Goal: Task Accomplishment & Management: Use online tool/utility

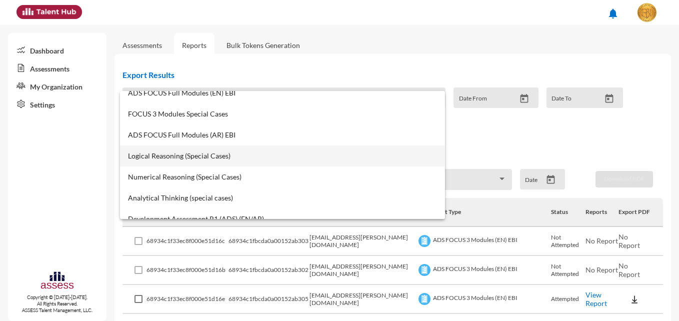
scroll to position [150, 0]
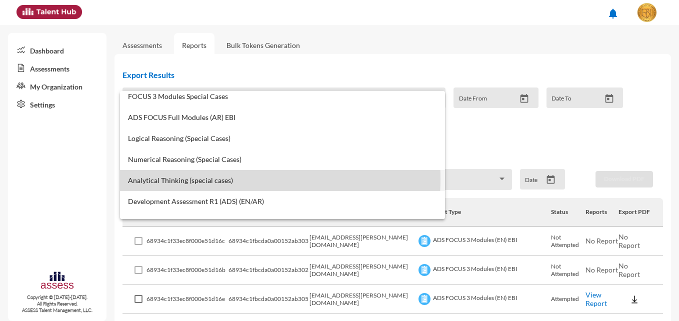
click at [212, 178] on span "Analytical Thinking (special cases)" at bounding box center [282, 180] width 309 height 8
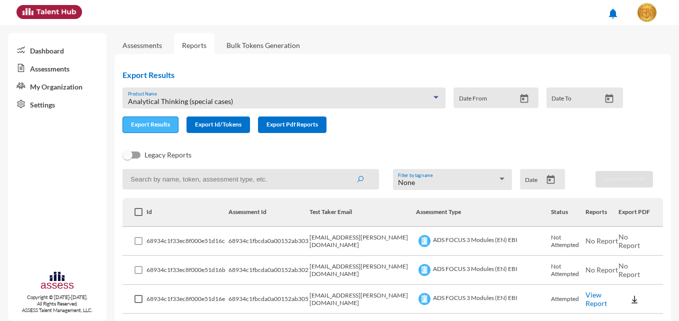
click at [133, 124] on span "Export Results" at bounding box center [150, 123] width 39 height 7
click at [204, 97] on span "Analytical Thinking (special cases)" at bounding box center [180, 101] width 105 height 8
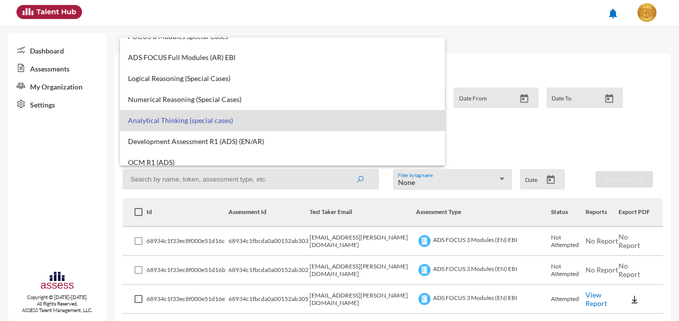
scroll to position [0, 0]
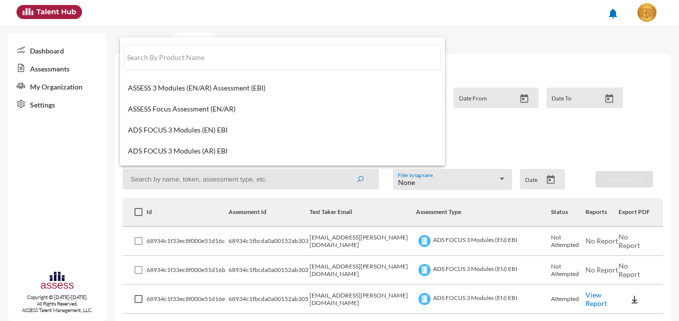
click at [528, 51] on div at bounding box center [339, 160] width 679 height 321
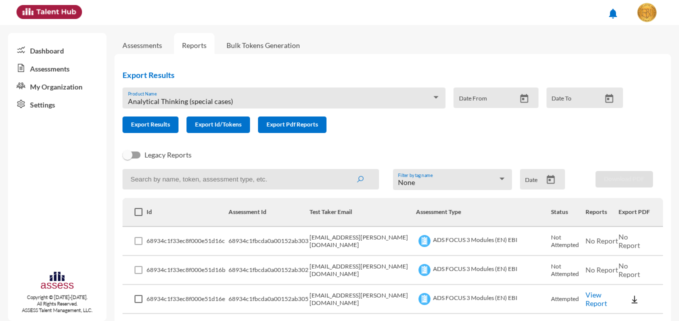
click at [197, 49] on link "Reports" at bounding box center [194, 45] width 40 height 24
click at [230, 177] on input at bounding box center [250, 179] width 256 height 20
paste input "1FDFBB5175C0C0DE"
type input "1FDFBB5175C0C0DE"
click at [356, 180] on icon "submit" at bounding box center [360, 179] width 8 height 8
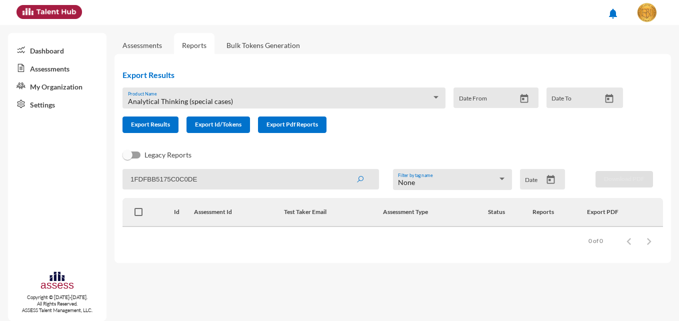
click at [439, 98] on div at bounding box center [435, 97] width 9 height 8
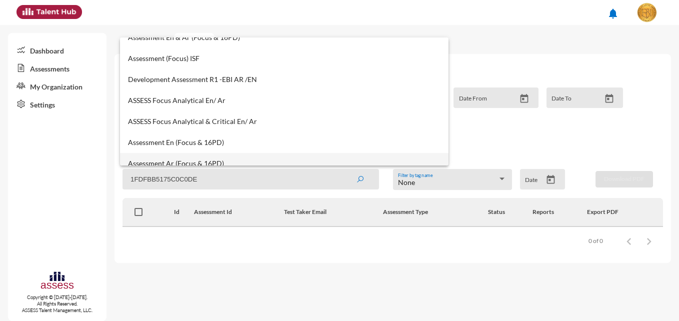
scroll to position [505, 0]
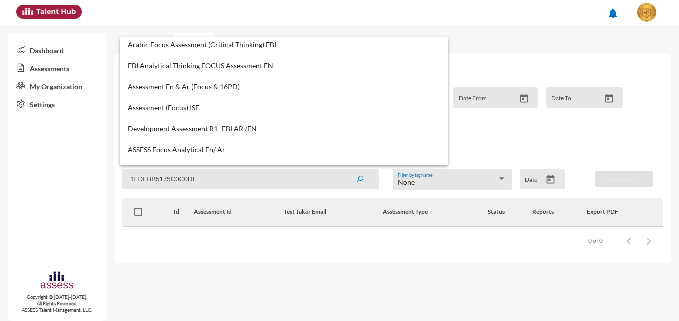
click at [511, 39] on div at bounding box center [339, 160] width 679 height 321
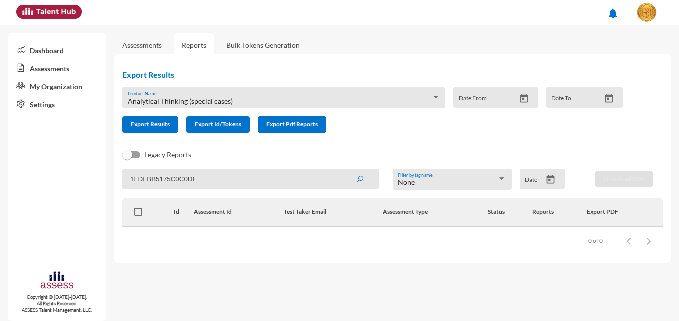
click at [237, 182] on input "1FDFBB5175C0C0DE" at bounding box center [250, 179] width 256 height 20
click at [362, 182] on icon "submit" at bounding box center [360, 179] width 8 height 8
click at [185, 47] on link "Reports" at bounding box center [194, 45] width 40 height 24
click at [193, 44] on link "Reports" at bounding box center [194, 45] width 40 height 24
click at [194, 47] on link "Reports" at bounding box center [194, 45] width 40 height 24
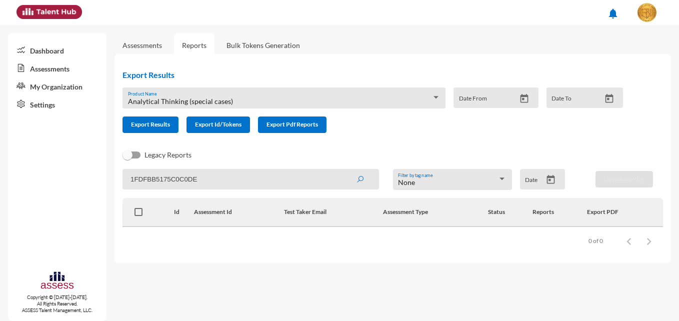
drag, startPoint x: 225, startPoint y: 184, endPoint x: 104, endPoint y: 174, distance: 121.4
click at [105, 174] on mat-sidenav-container "Dashboard Assessments My Organization Settings Copyright © 2015-2024. All Right…" at bounding box center [339, 173] width 679 height 296
click at [297, 155] on div "Legacy Reports" at bounding box center [384, 159] width 540 height 20
click at [186, 50] on link "Reports" at bounding box center [194, 45] width 40 height 24
click at [131, 47] on link "Assessments" at bounding box center [141, 45] width 39 height 8
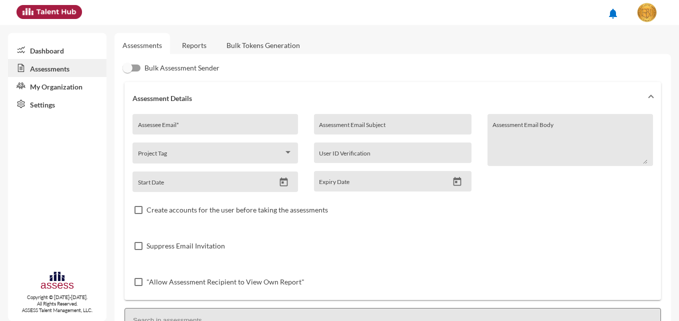
click at [193, 46] on link "Reports" at bounding box center [194, 45] width 40 height 24
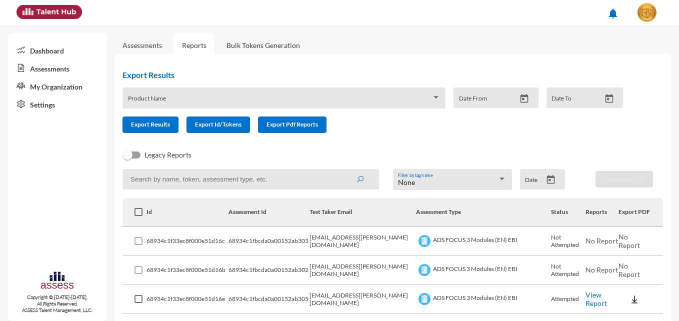
click at [444, 151] on div "Legacy Reports" at bounding box center [384, 159] width 540 height 20
click at [357, 96] on div "Product Name" at bounding box center [284, 100] width 312 height 15
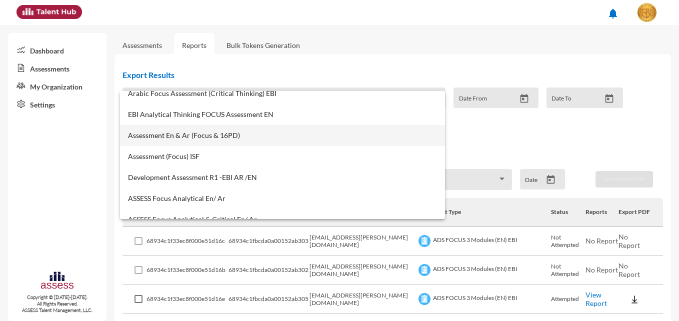
scroll to position [550, 0]
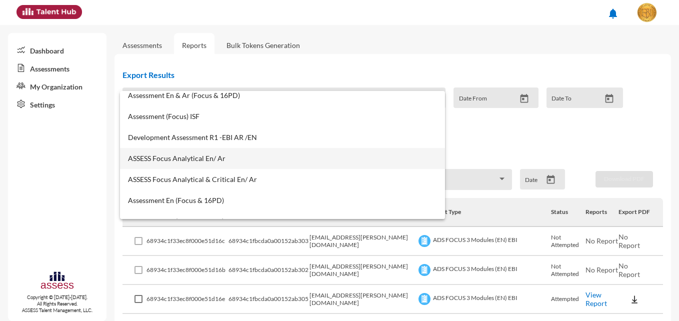
click at [202, 160] on span "ASSESS Focus Analytical En/ Ar" at bounding box center [282, 158] width 309 height 8
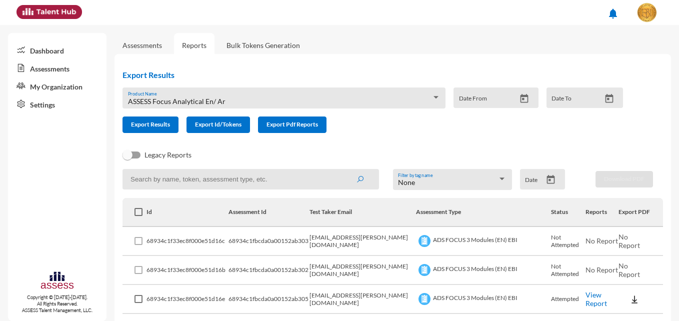
click at [247, 47] on link "Bulk Tokens Generation" at bounding box center [262, 45] width 89 height 24
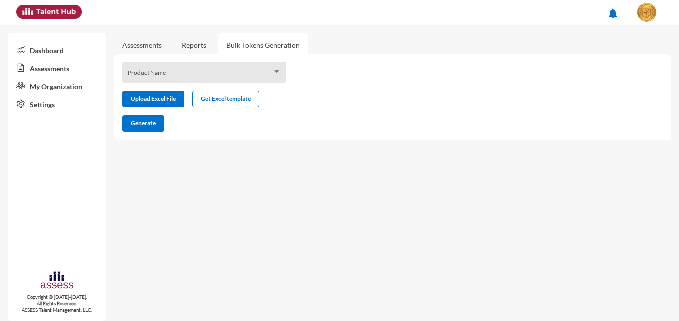
click at [270, 77] on span at bounding box center [200, 76] width 144 height 8
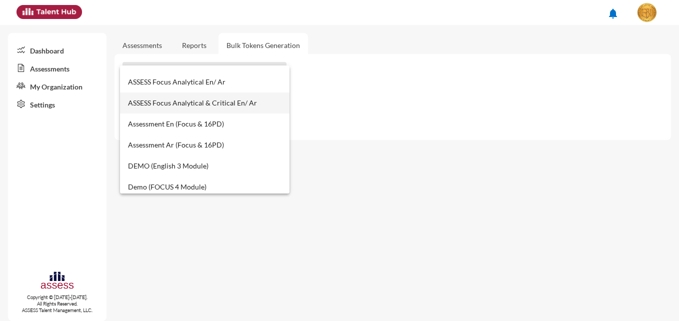
scroll to position [565, 0]
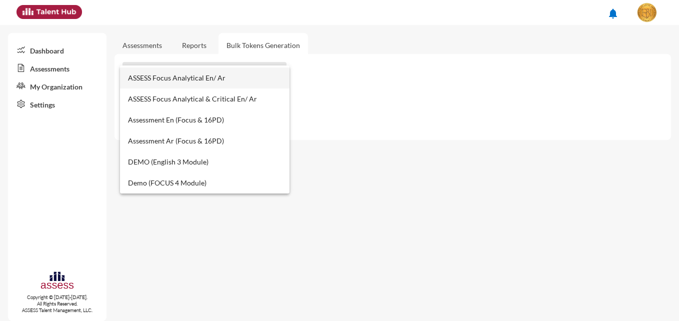
click at [206, 75] on span "ASSESS Focus Analytical En/ Ar" at bounding box center [204, 77] width 153 height 21
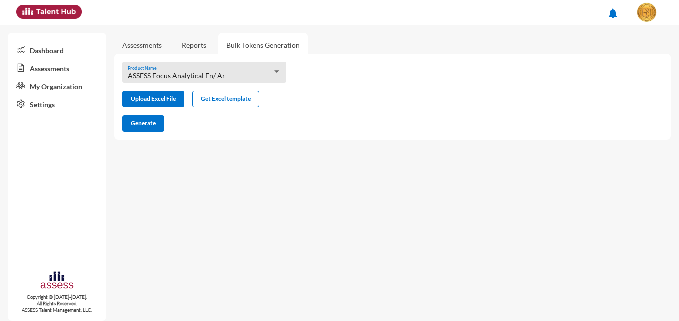
click at [154, 47] on link "Assessments" at bounding box center [141, 45] width 39 height 8
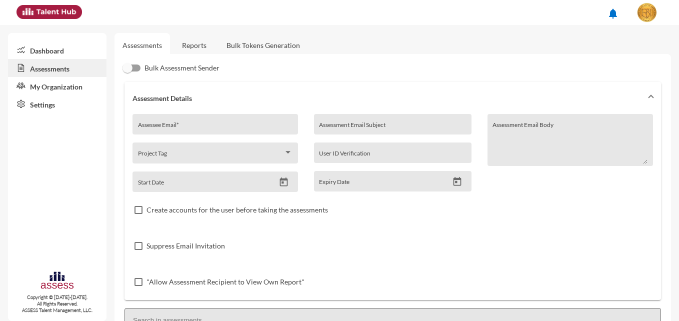
click at [201, 42] on link "Reports" at bounding box center [194, 45] width 40 height 24
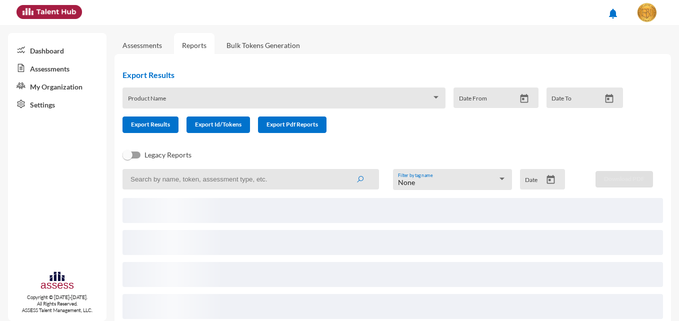
click at [189, 102] on span at bounding box center [279, 101] width 303 height 8
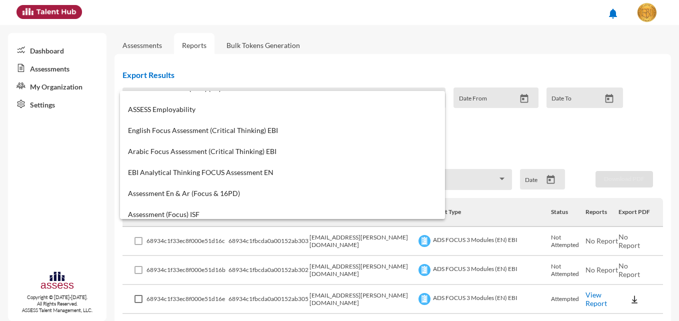
scroll to position [605, 0]
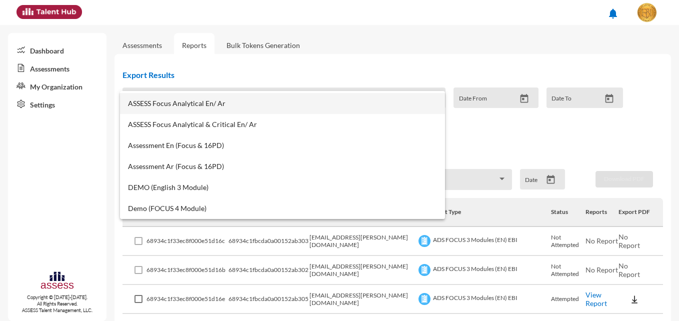
click at [203, 105] on span "ASSESS Focus Analytical En/ Ar" at bounding box center [282, 103] width 309 height 8
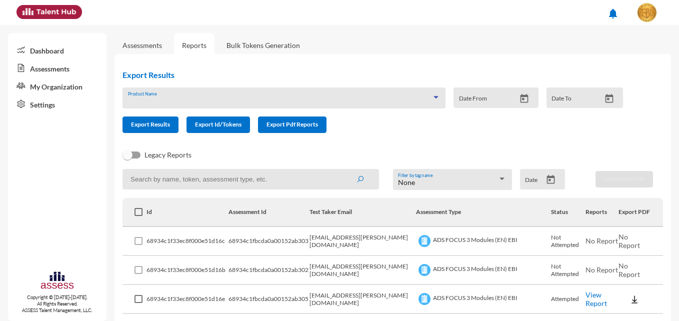
scroll to position [588, 0]
click at [204, 122] on span "Export Id/Tokens" at bounding box center [218, 123] width 46 height 7
click at [190, 104] on span "ASSESS Focus Analytical En/ Ar" at bounding box center [176, 101] width 97 height 8
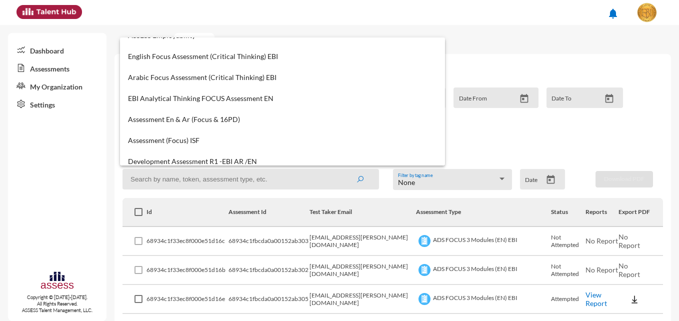
scroll to position [455, 0]
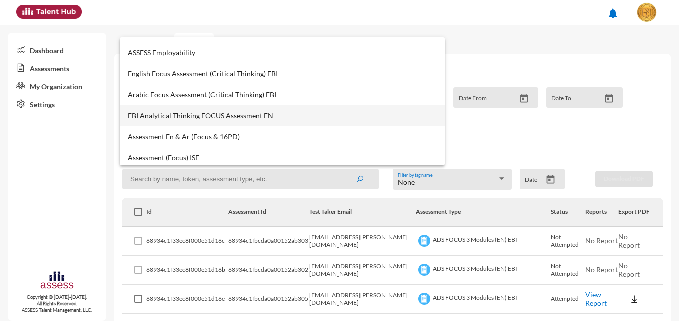
click at [184, 116] on span "EBI Analytical Thinking FOCUS Assessment EN" at bounding box center [282, 116] width 309 height 8
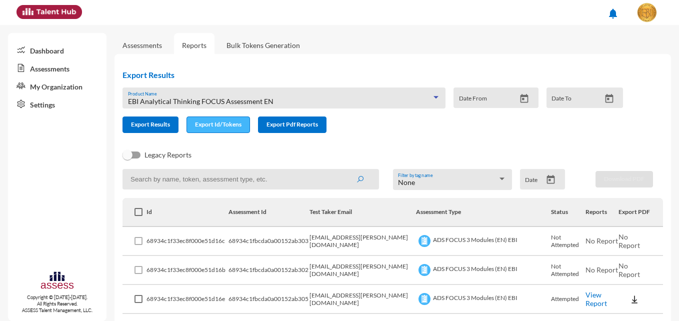
click at [208, 123] on span "Export Id/Tokens" at bounding box center [218, 123] width 46 height 7
click at [329, 79] on div "Export Results EBI Analytical Thinking FOCUS Assessment EN Product Name Date Fr…" at bounding box center [376, 101] width 524 height 79
click at [260, 45] on link "Bulk Tokens Generation" at bounding box center [262, 45] width 89 height 24
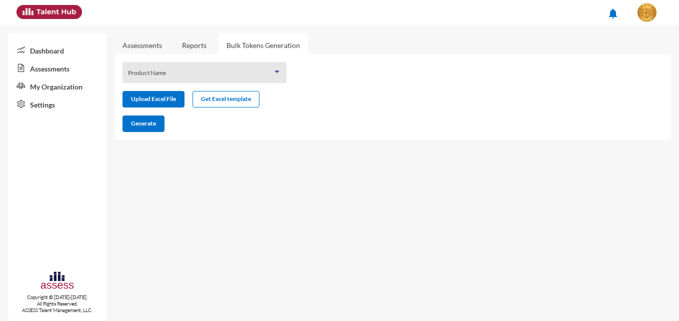
click at [206, 75] on span at bounding box center [200, 76] width 144 height 8
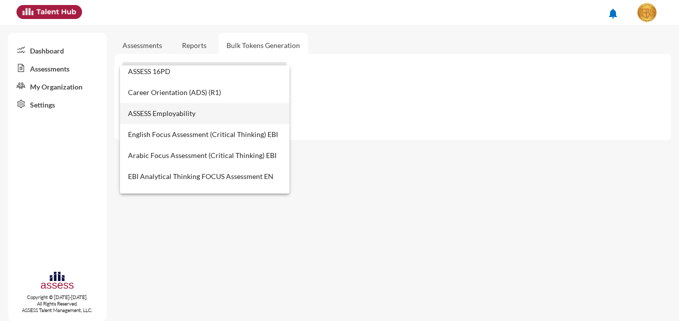
scroll to position [400, 0]
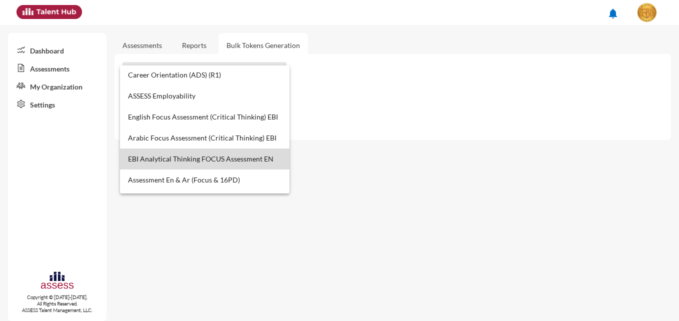
click at [218, 161] on span "EBI Analytical Thinking FOCUS Assessment EN" at bounding box center [204, 158] width 153 height 21
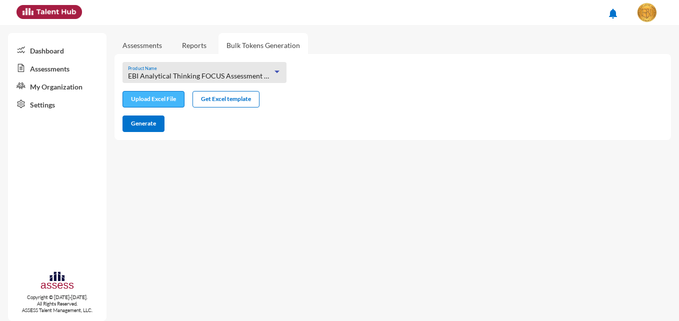
click at [169, 99] on input "file" at bounding box center [153, 100] width 61 height 10
type input "C:\fakepath\excel (6).xlsx"
click at [149, 125] on span "Generate" at bounding box center [143, 122] width 25 height 7
click at [326, 150] on mat-sidenav-content "Assessments Reports Bulk Tokens Generation EBI Analytical Thinking FOCUS Assess…" at bounding box center [396, 173] width 564 height 296
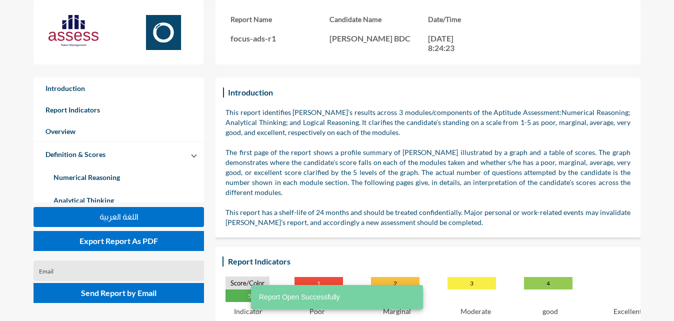
scroll to position [321, 674]
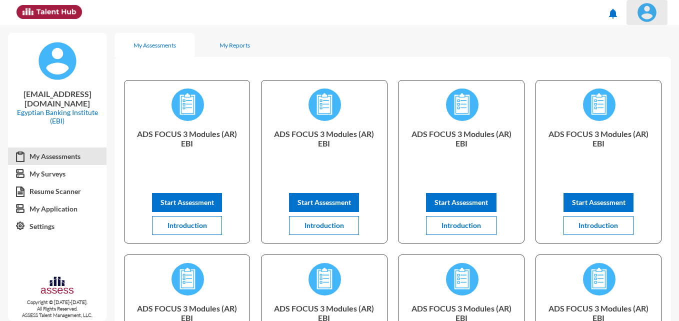
click at [644, 17] on img at bounding box center [647, 12] width 20 height 20
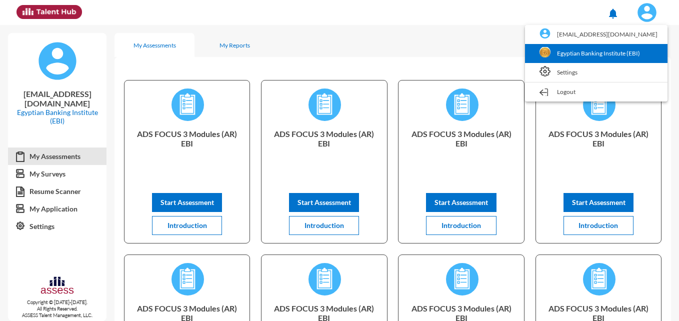
click at [602, 62] on link "Egyptian Banking Institute (EBI)" at bounding box center [596, 53] width 132 height 19
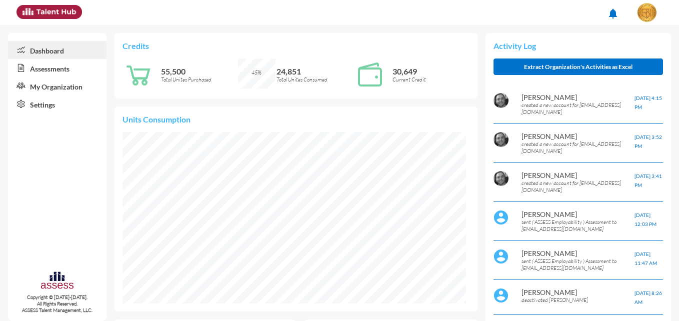
scroll to position [171, 344]
click at [65, 66] on link "Assessments" at bounding box center [57, 68] width 98 height 18
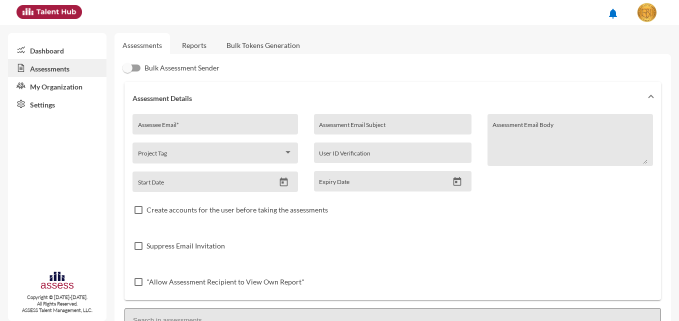
click at [235, 48] on link "Bulk Tokens Generation" at bounding box center [262, 45] width 89 height 24
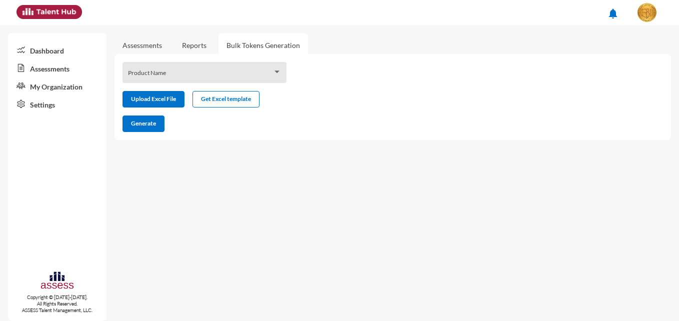
click at [159, 85] on div "Product Name Upload Excel File Get Excel template Generate" at bounding box center [392, 97] width 556 height 86
click at [178, 77] on span at bounding box center [200, 76] width 144 height 8
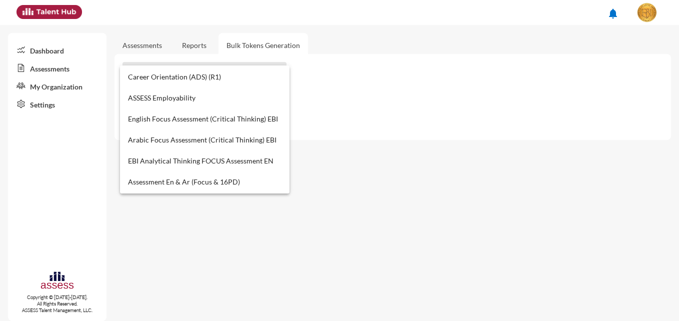
scroll to position [400, 0]
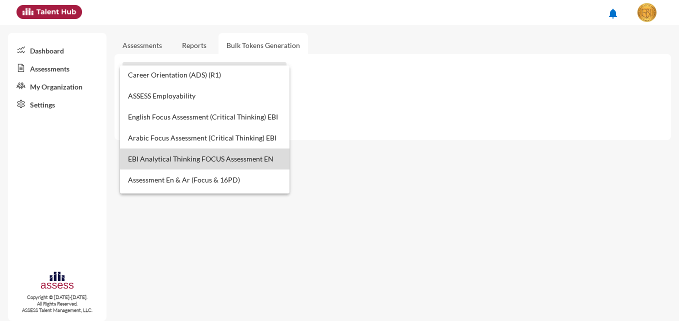
click at [257, 158] on span "EBI Analytical Thinking FOCUS Assessment EN" at bounding box center [204, 158] width 153 height 21
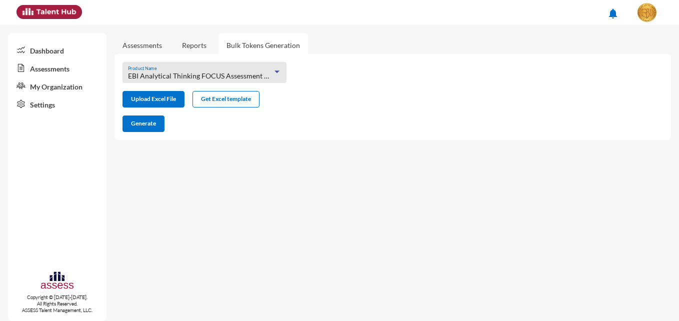
click at [154, 45] on link "Assessments" at bounding box center [141, 45] width 39 height 8
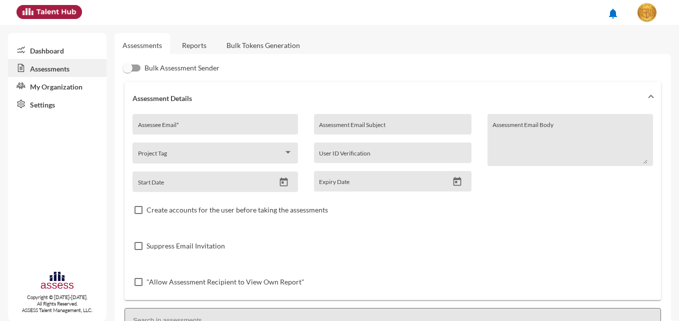
click at [203, 48] on link "Reports" at bounding box center [194, 45] width 40 height 24
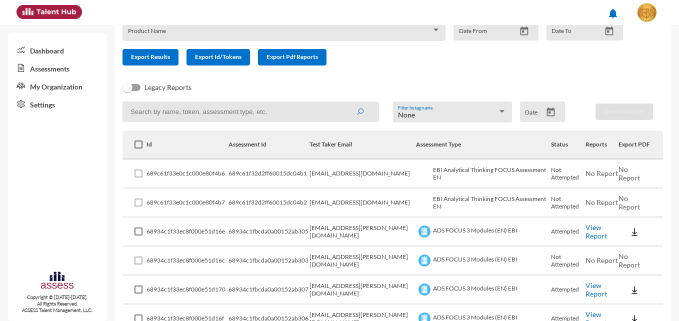
scroll to position [50, 0]
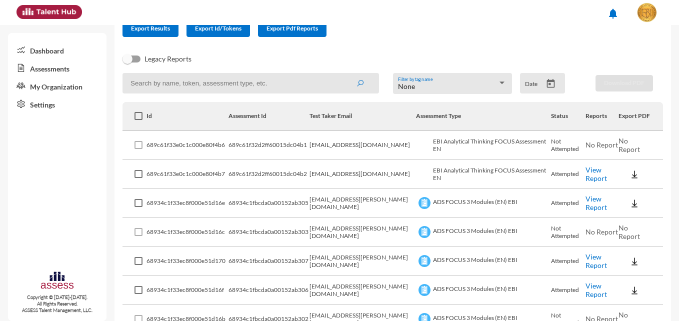
scroll to position [100, 0]
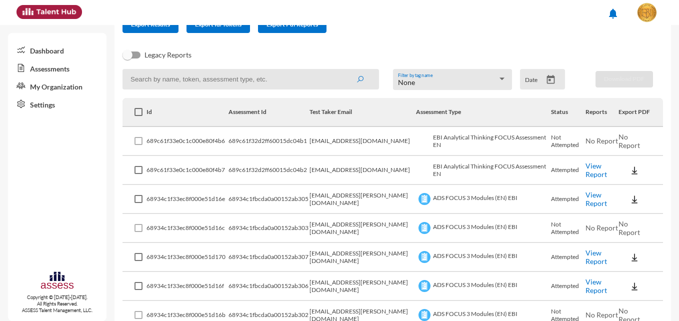
click at [604, 169] on link "View Report" at bounding box center [595, 169] width 21 height 17
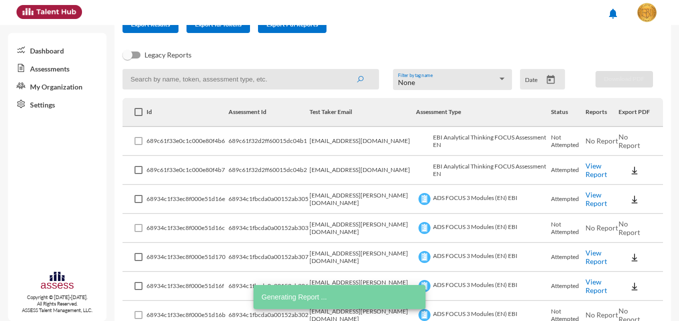
click at [488, 31] on form "Product Name Date From Date To Export Results Export Id/Tokens Export Pdf Repor…" at bounding box center [376, 10] width 508 height 45
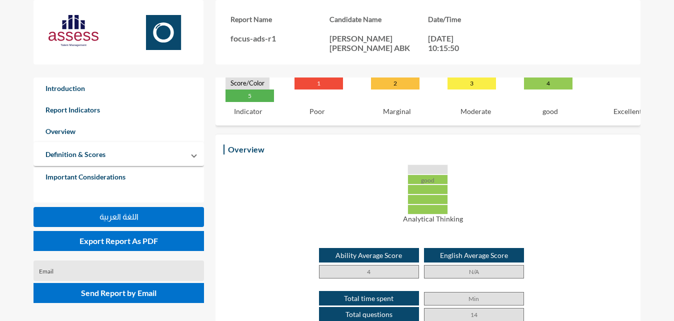
scroll to position [150, 0]
